Goal: Find specific page/section: Find specific page/section

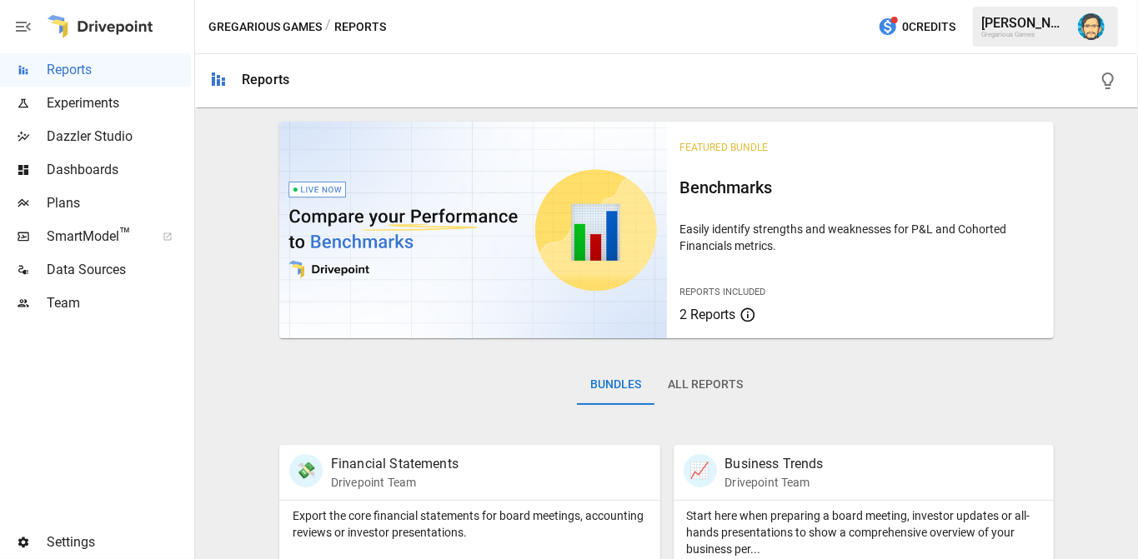
click at [23, 538] on icon at bounding box center [23, 543] width 10 height 11
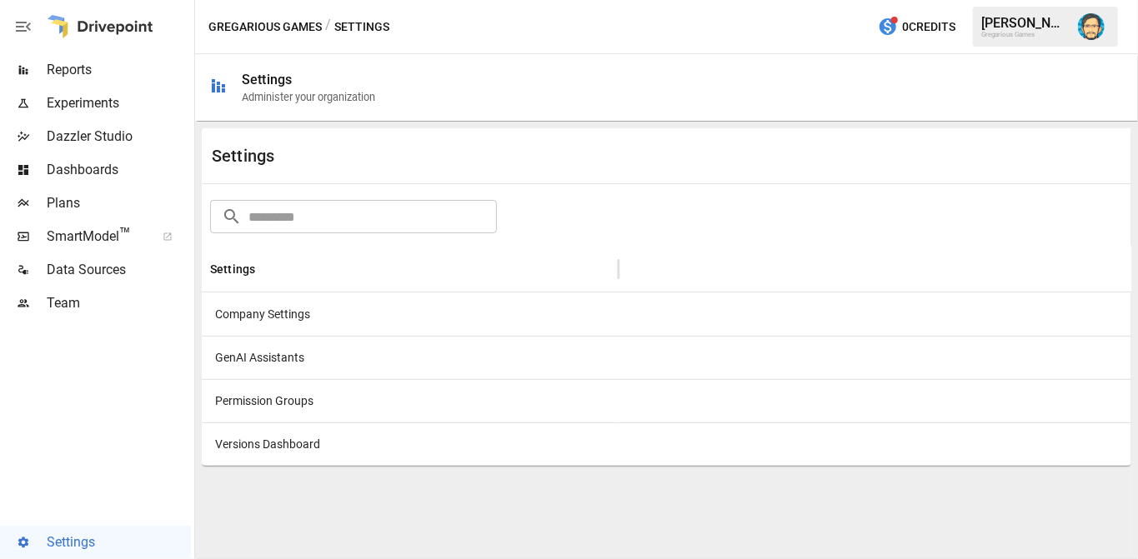
click at [239, 365] on div "GenAI Assistants" at bounding box center [410, 357] width 417 height 43
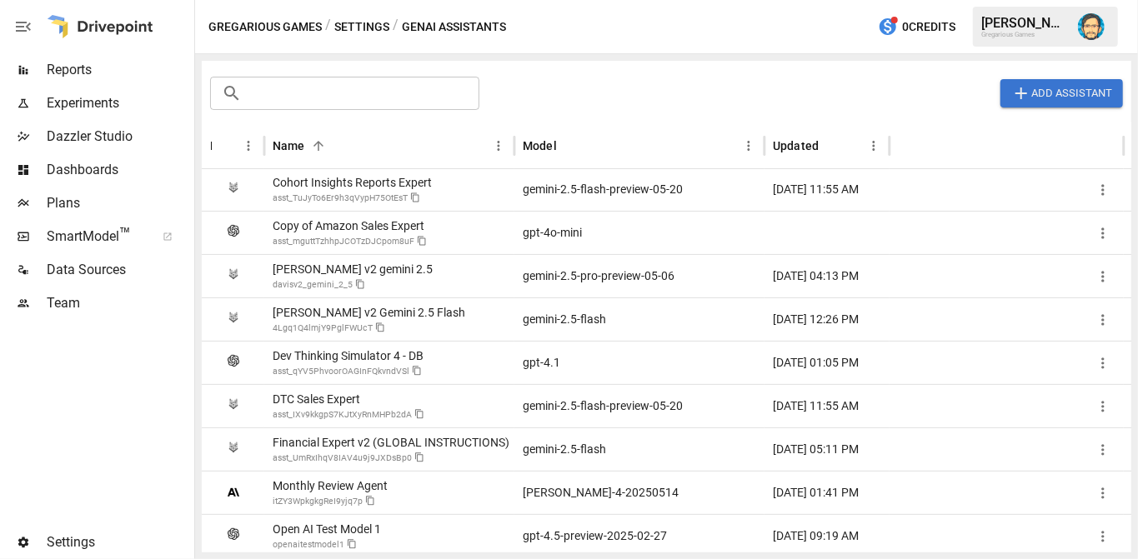
scroll to position [240, 0]
